Goal: Task Accomplishment & Management: Complete application form

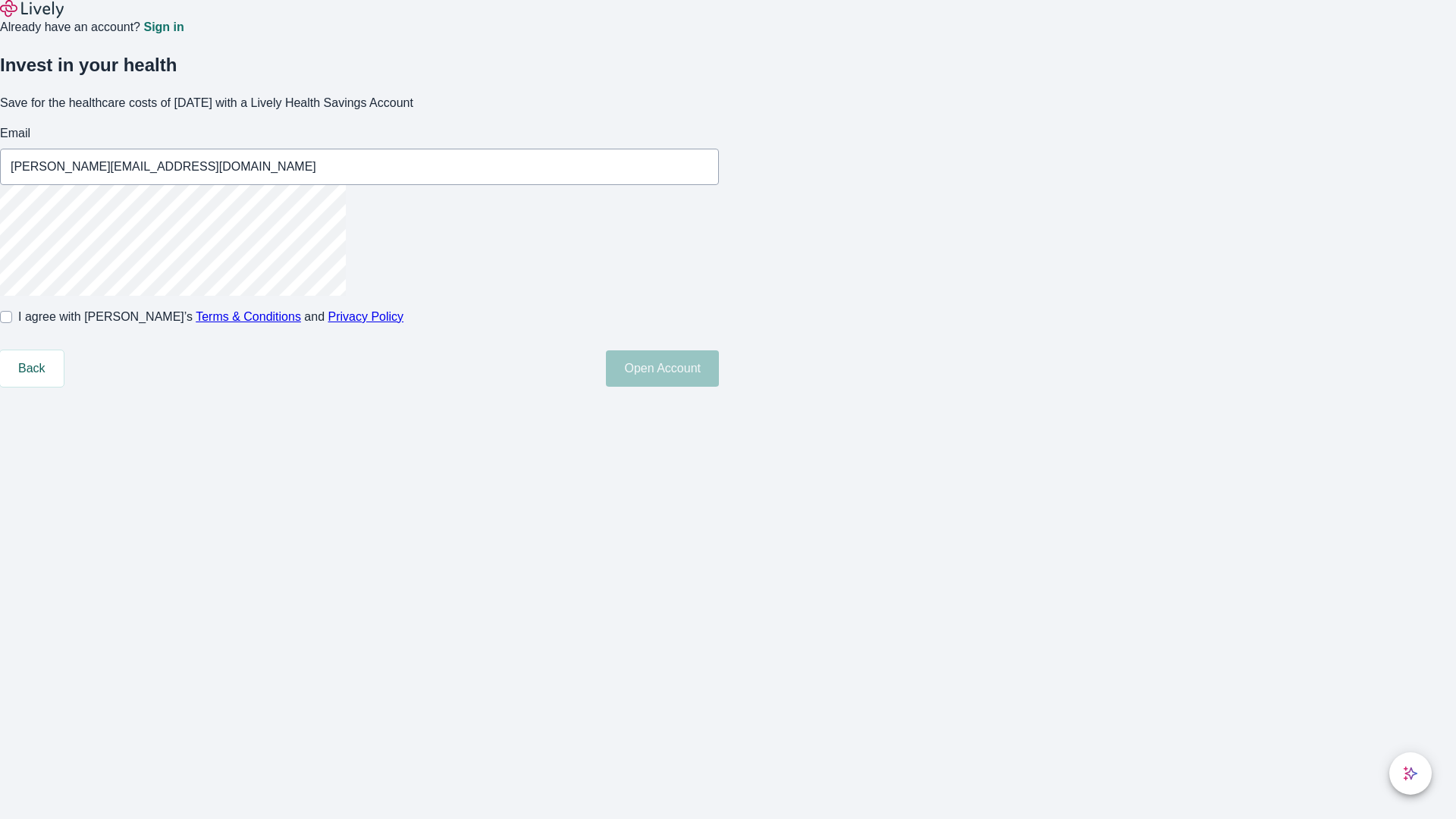
click at [12, 323] on input "I agree with Lively’s Terms & Conditions and Privacy Policy" at bounding box center [6, 317] width 12 height 12
checkbox input "true"
click at [719, 387] on button "Open Account" at bounding box center [662, 368] width 113 height 37
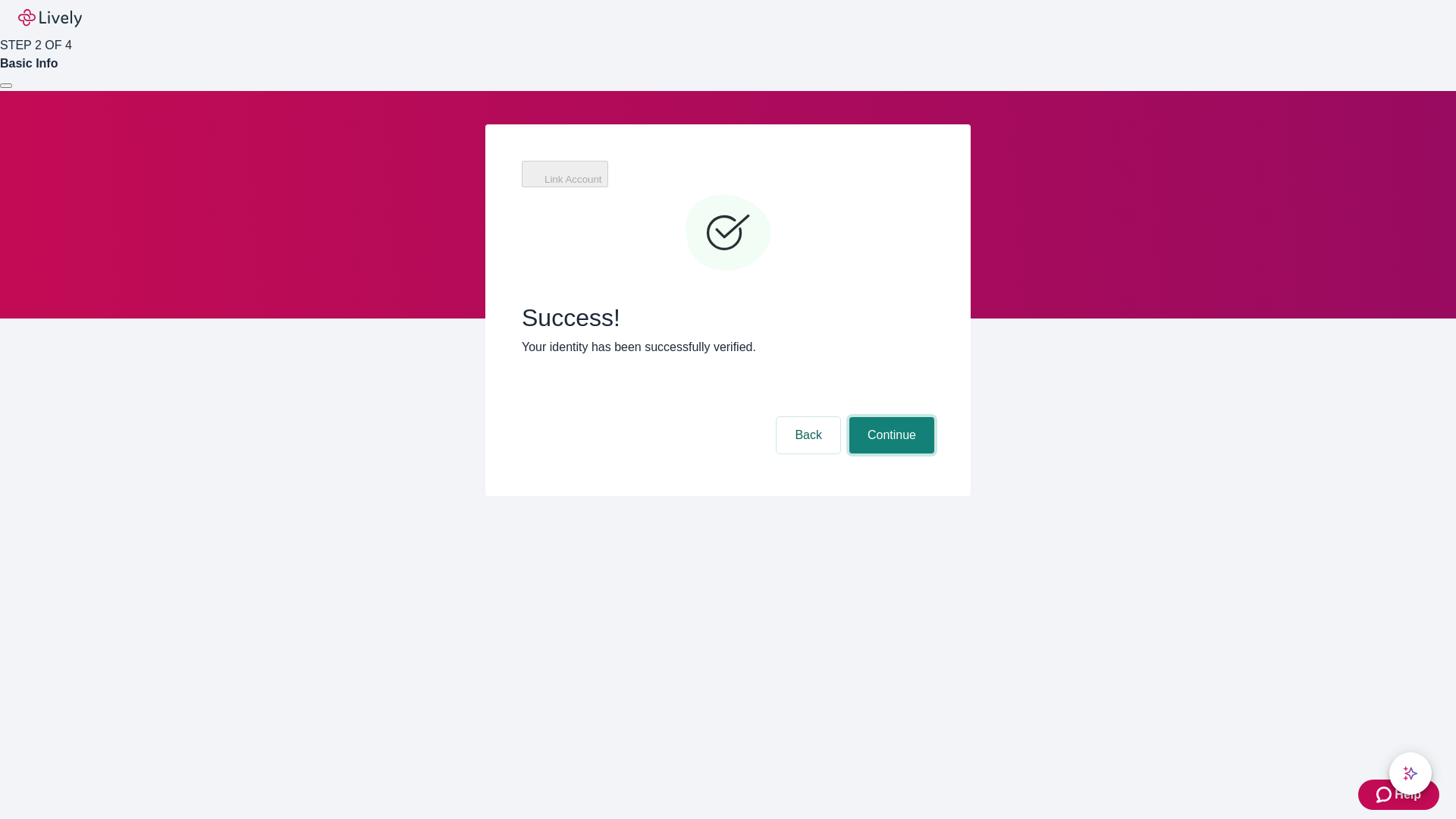
click at [889, 417] on button "Continue" at bounding box center [892, 435] width 85 height 37
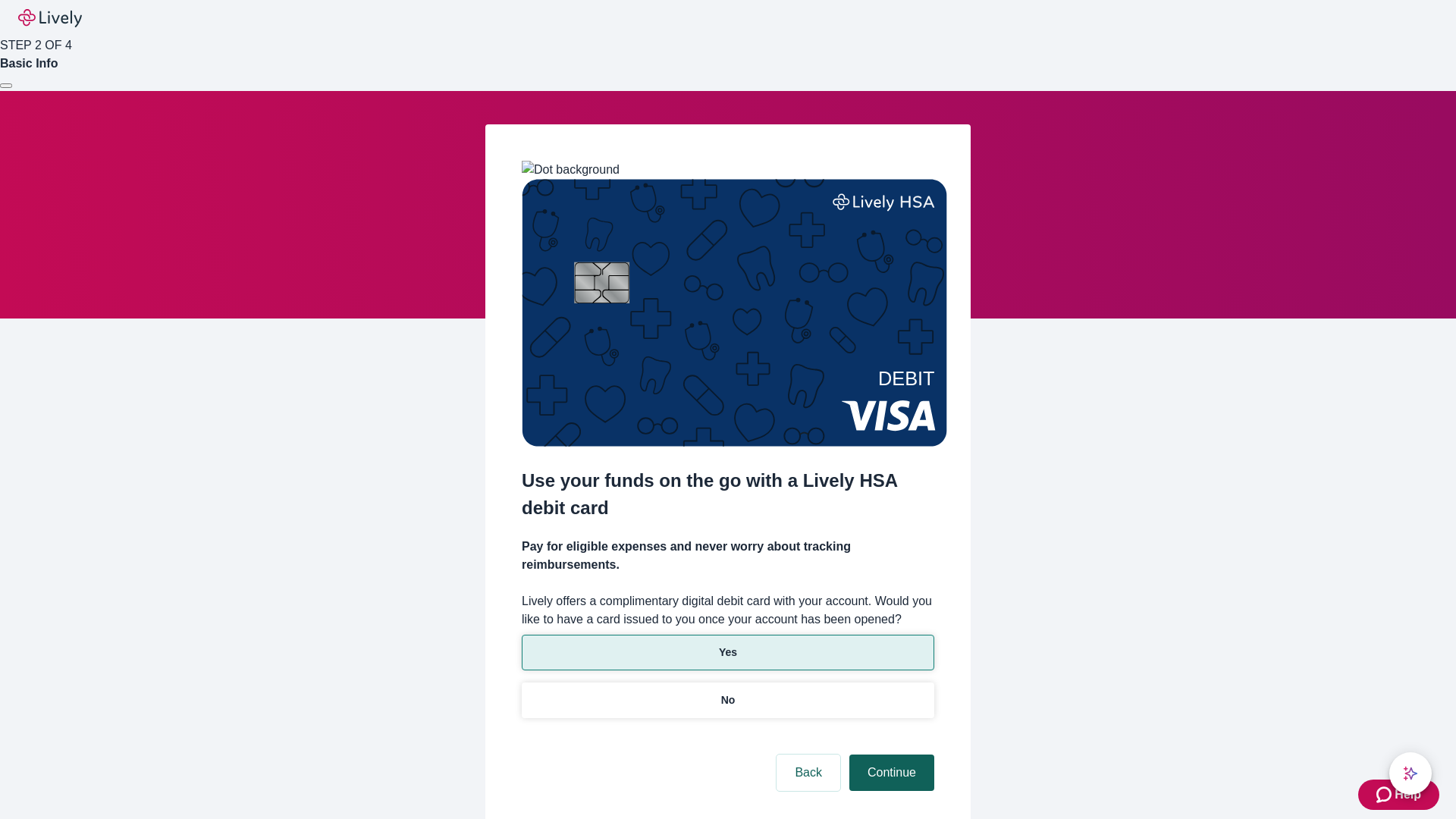
click at [727, 644] on p "Yes" at bounding box center [728, 652] width 18 height 16
click at [889, 754] on button "Continue" at bounding box center [892, 772] width 85 height 37
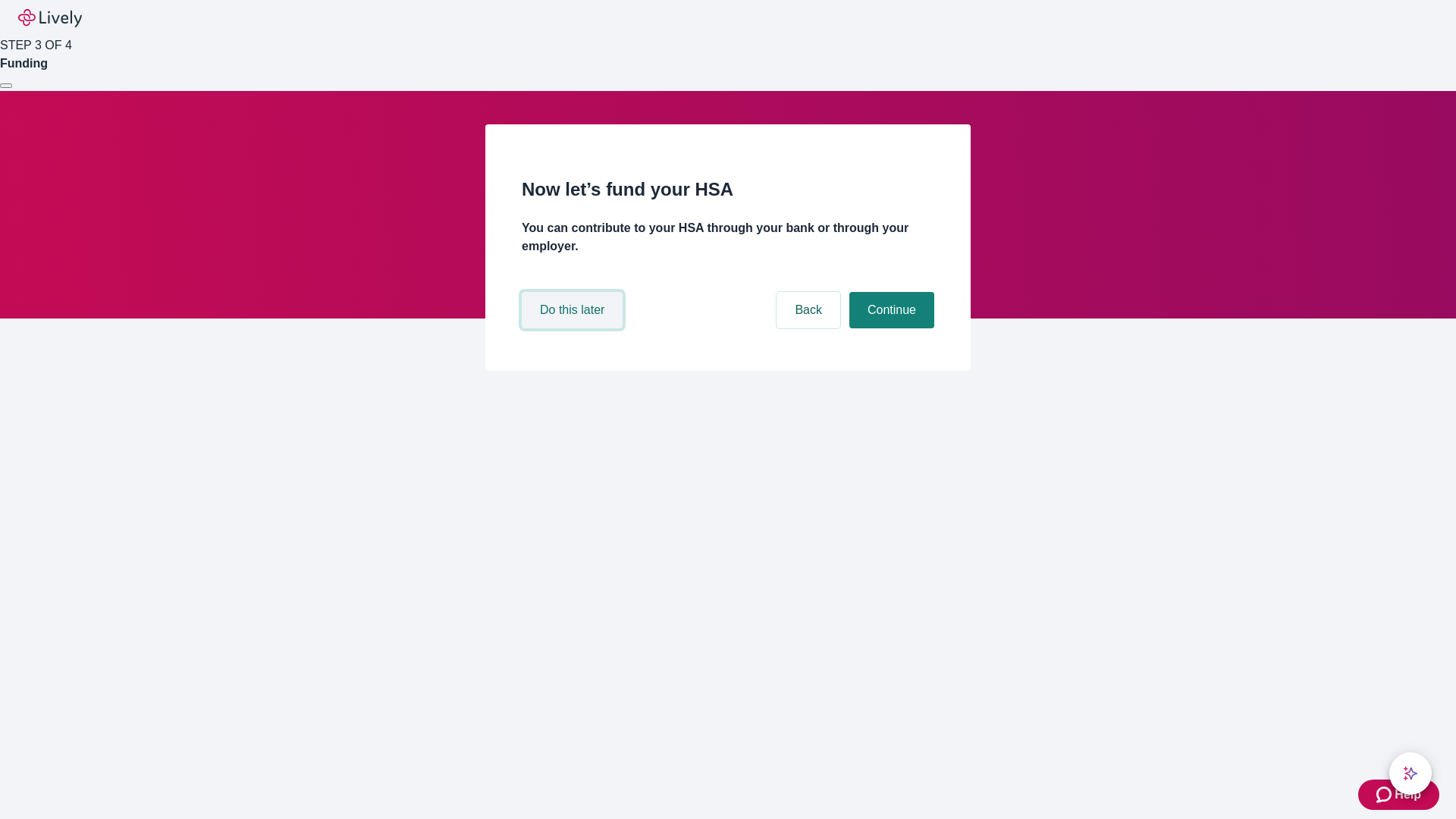
click at [574, 328] on button "Do this later" at bounding box center [572, 309] width 101 height 37
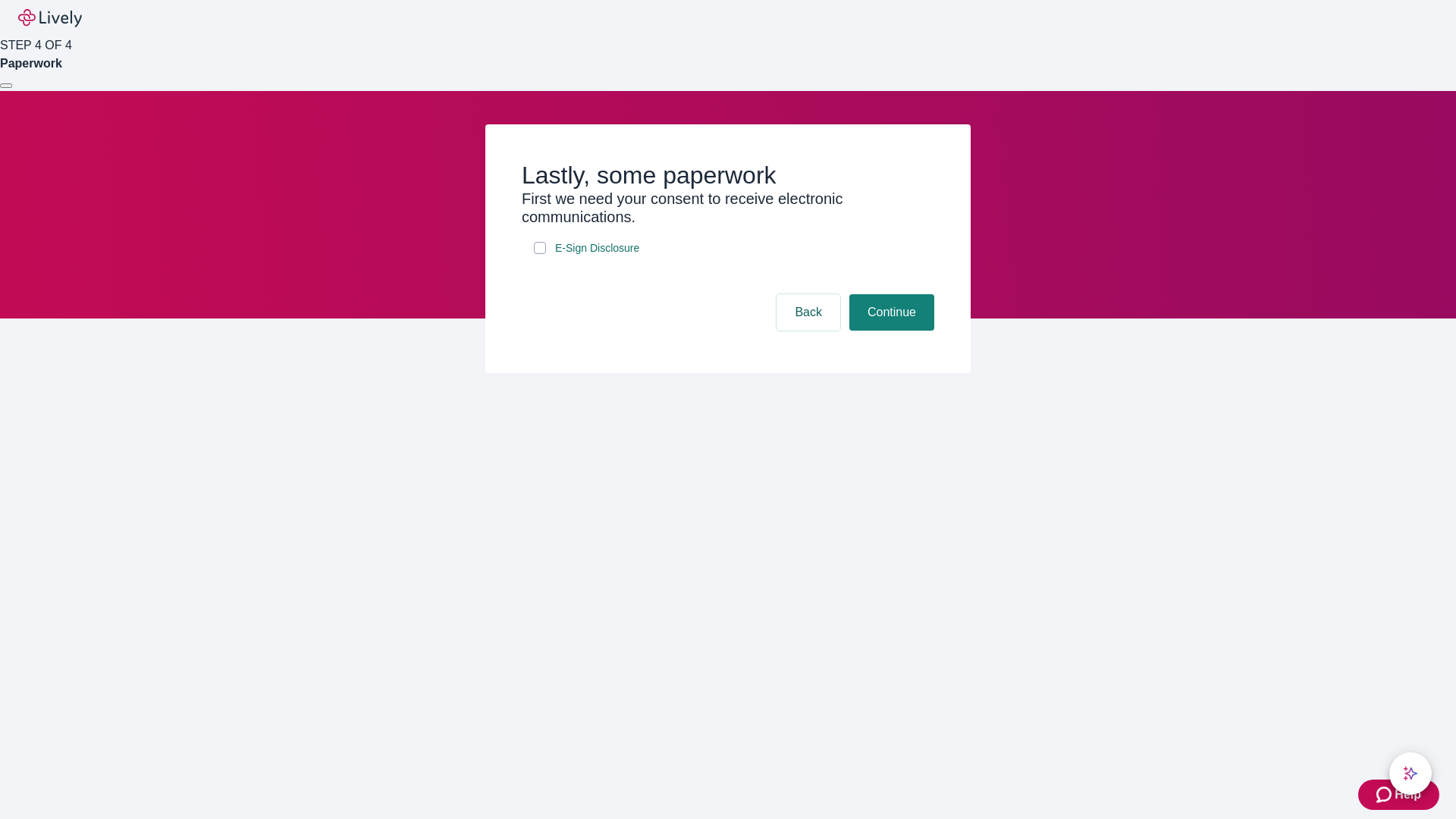
click at [540, 254] on input "E-Sign Disclosure" at bounding box center [540, 247] width 12 height 12
checkbox input "true"
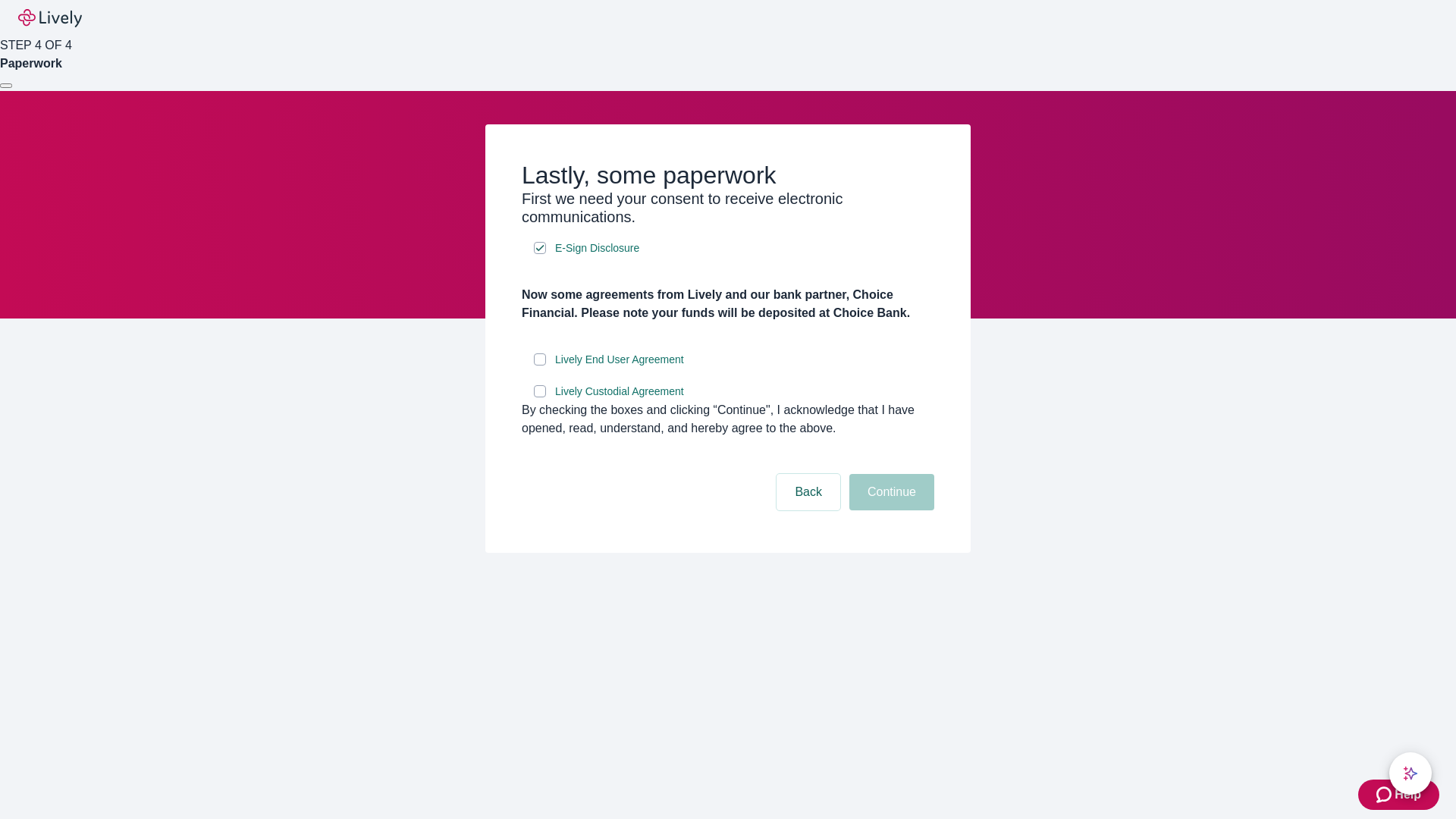
click at [540, 366] on input "Lively End User Agreement" at bounding box center [540, 359] width 12 height 12
checkbox input "true"
click at [540, 397] on input "Lively Custodial Agreement" at bounding box center [540, 391] width 12 height 12
checkbox input "true"
click at [889, 510] on button "Continue" at bounding box center [892, 492] width 85 height 37
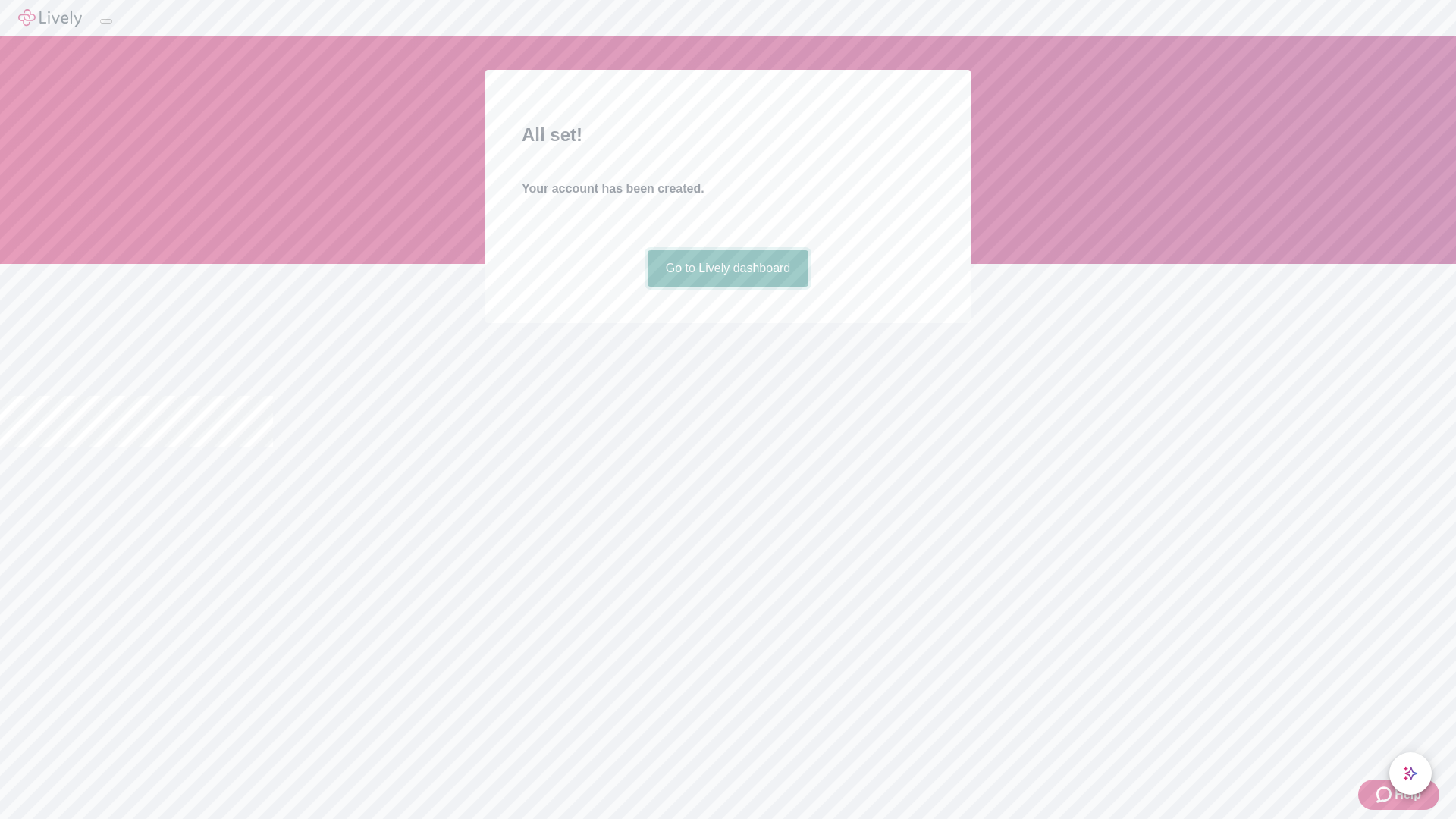
click at [727, 287] on link "Go to Lively dashboard" at bounding box center [728, 268] width 161 height 37
